Goal: Information Seeking & Learning: Learn about a topic

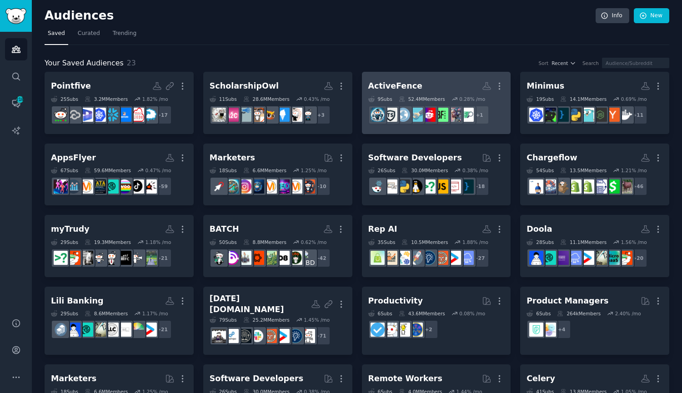
click at [417, 84] on h2 "ActiveFence More" at bounding box center [436, 86] width 136 height 16
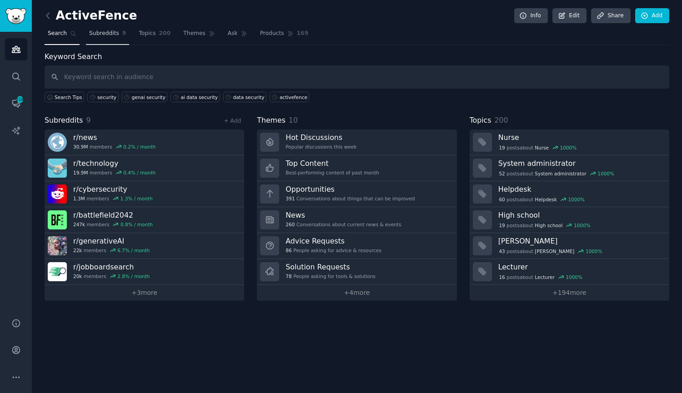
click at [108, 37] on link "Subreddits 9" at bounding box center [107, 35] width 43 height 19
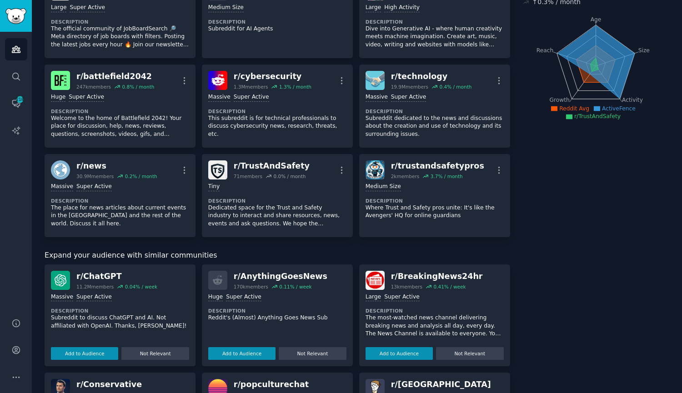
scroll to position [91, 0]
